Goal: Navigation & Orientation: Find specific page/section

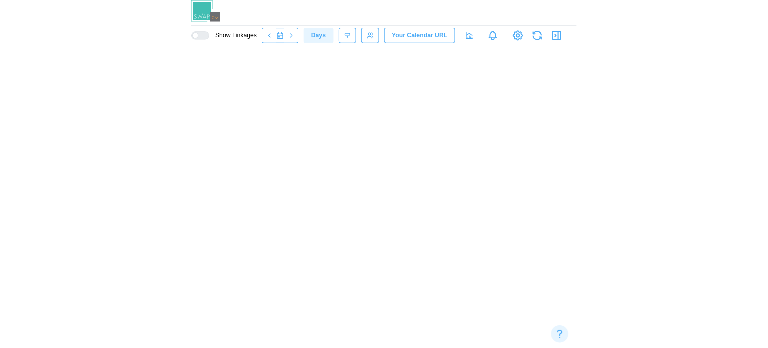
scroll to position [0, 3871]
